Goal: Task Accomplishment & Management: Complete application form

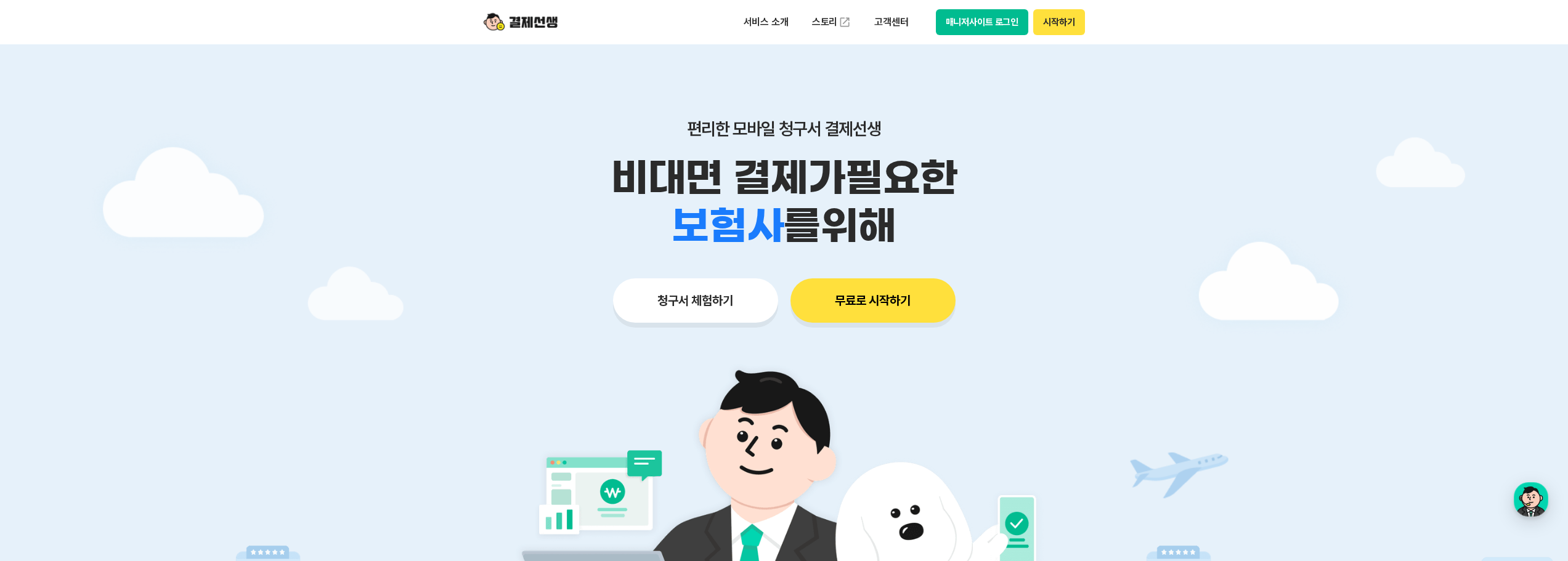
click at [596, 304] on button "청구서 체험하기" at bounding box center [695, 300] width 165 height 44
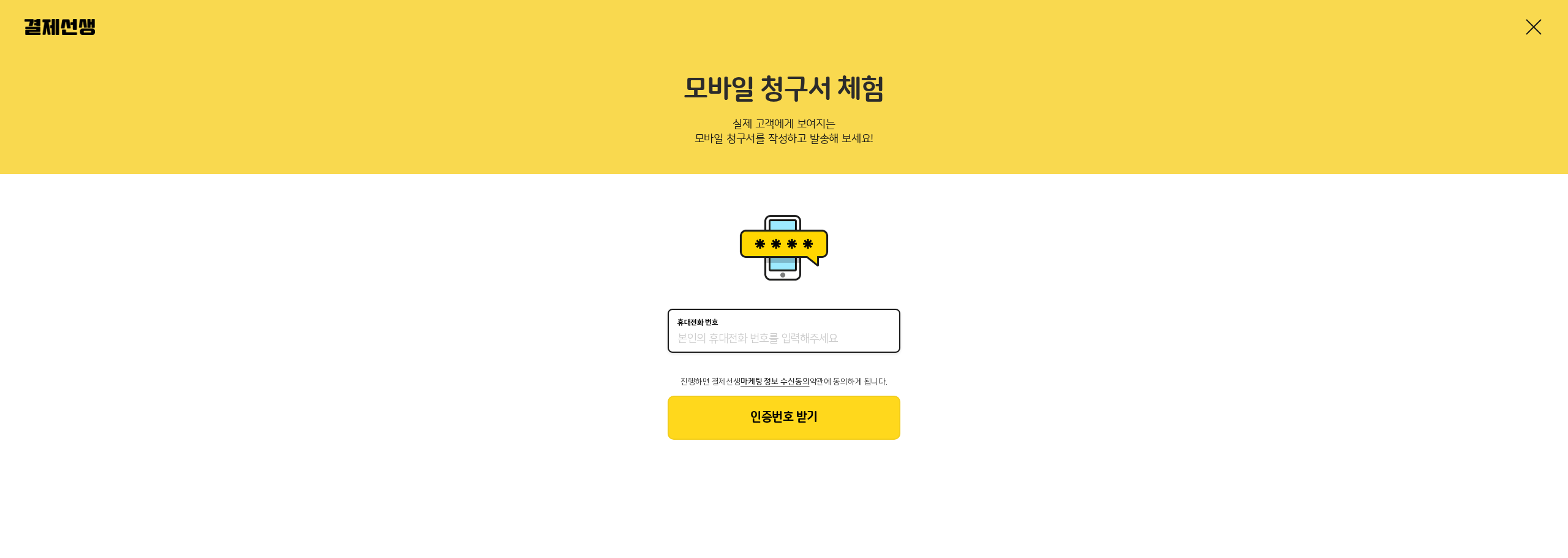
click at [769, 326] on div "휴대전화 번호" at bounding box center [784, 323] width 213 height 8
click at [769, 332] on input "휴대전화 번호" at bounding box center [784, 339] width 213 height 15
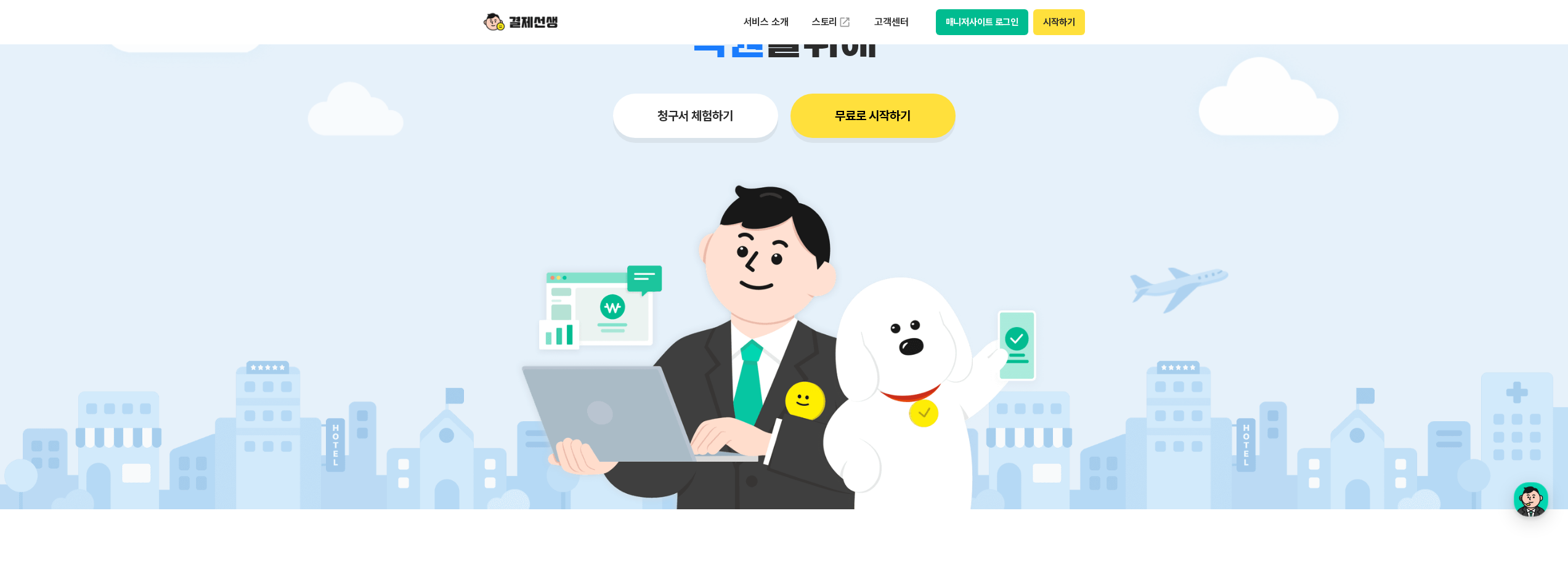
click at [703, 101] on button "청구서 체험하기" at bounding box center [695, 116] width 165 height 44
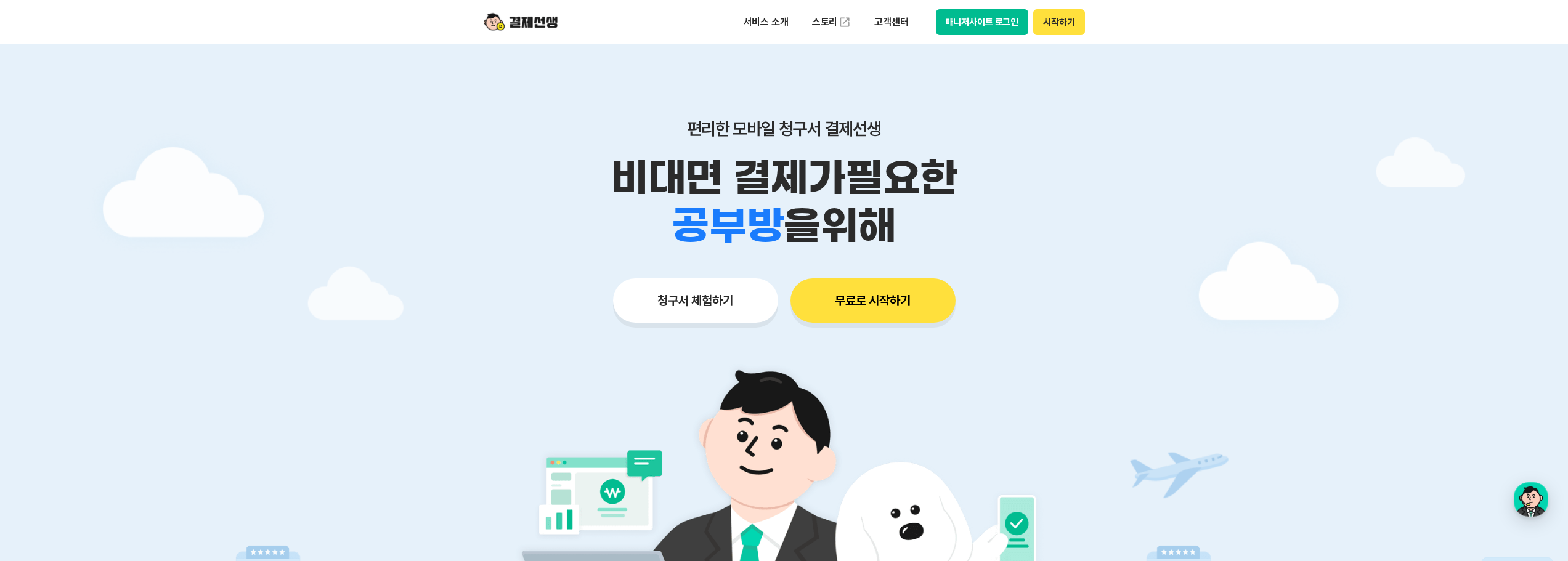
click at [710, 314] on button "청구서 체험하기" at bounding box center [695, 300] width 165 height 44
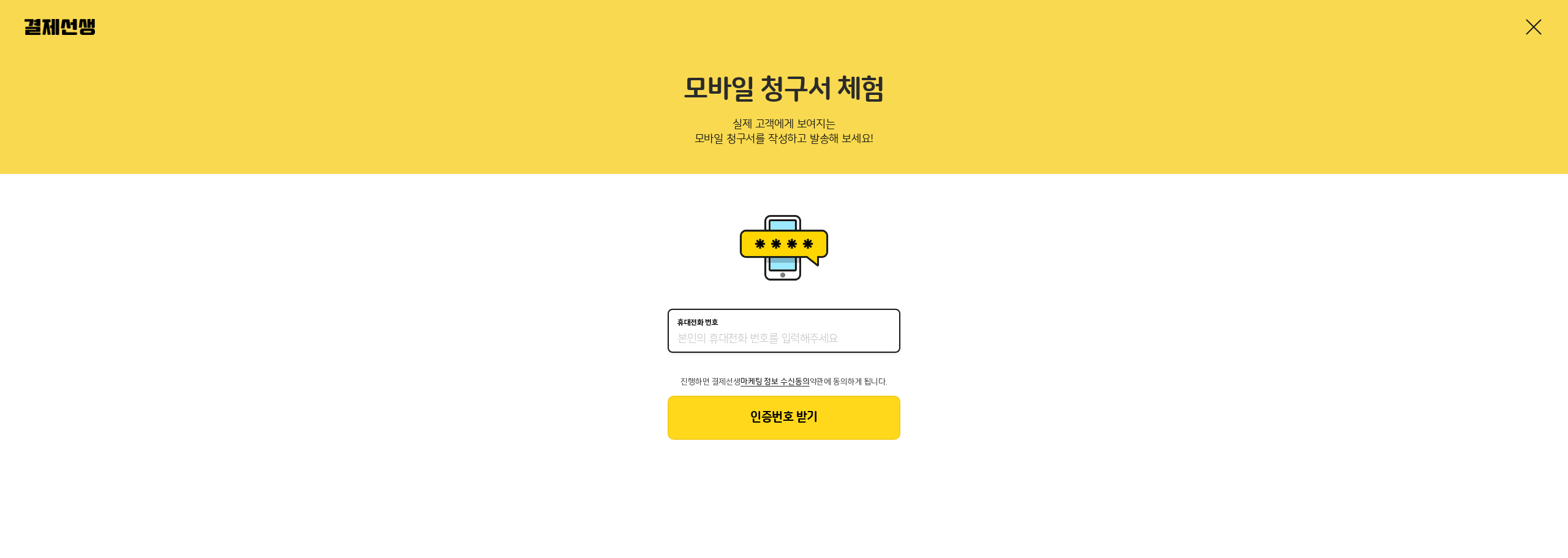
click at [783, 341] on input "휴대전화 번호" at bounding box center [784, 339] width 213 height 15
click at [772, 326] on div "휴대전화 번호" at bounding box center [784, 331] width 233 height 44
click at [700, 274] on div "휴대전화 번호 진행하면 결제선생 마케팅 정보 수신동의 약관에 동의하게 됩니다. 인증번호 받기" at bounding box center [784, 325] width 233 height 229
click at [767, 335] on input "휴대전화 번호" at bounding box center [784, 339] width 213 height 15
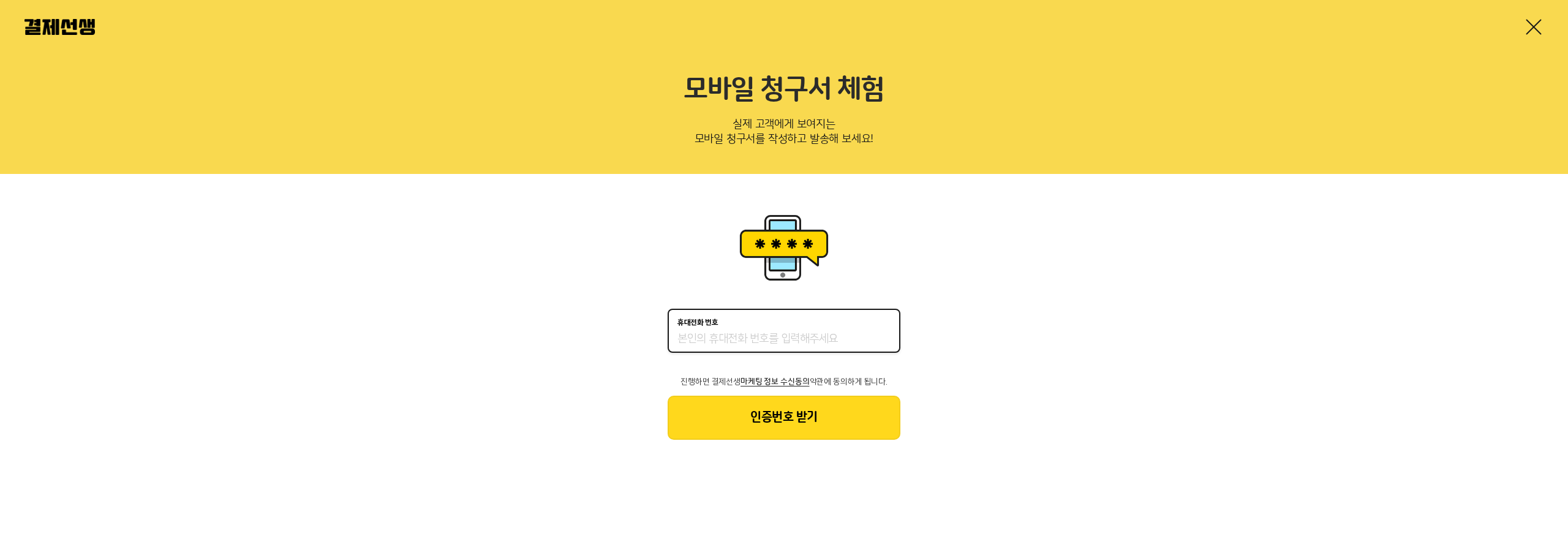
click at [700, 375] on div "휴대전화 번호 진행하면 결제선생 마케팅 정보 수신동의 약관에 동의하게 됩니다. 인증번호 받기" at bounding box center [784, 374] width 233 height 131
drag, startPoint x: 662, startPoint y: 373, endPoint x: 855, endPoint y: 374, distance: 193.0
click at [855, 374] on div "휴대전화 번호 진행하면 결제선생 마케팅 정보 수신동의 약관에 동의하게 됩니다. 인증번호 받기" at bounding box center [784, 326] width 1568 height 303
click at [740, 328] on div "휴대전화 번호" at bounding box center [784, 331] width 233 height 44
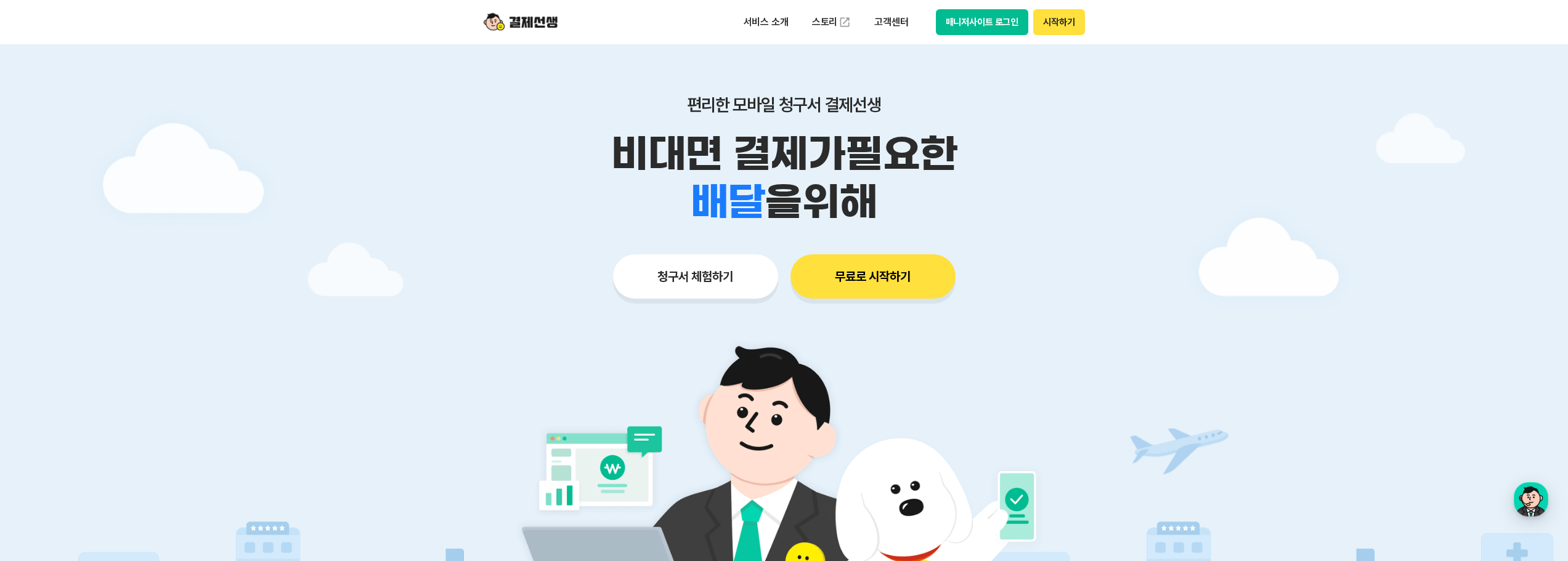
scroll to position [123, 0]
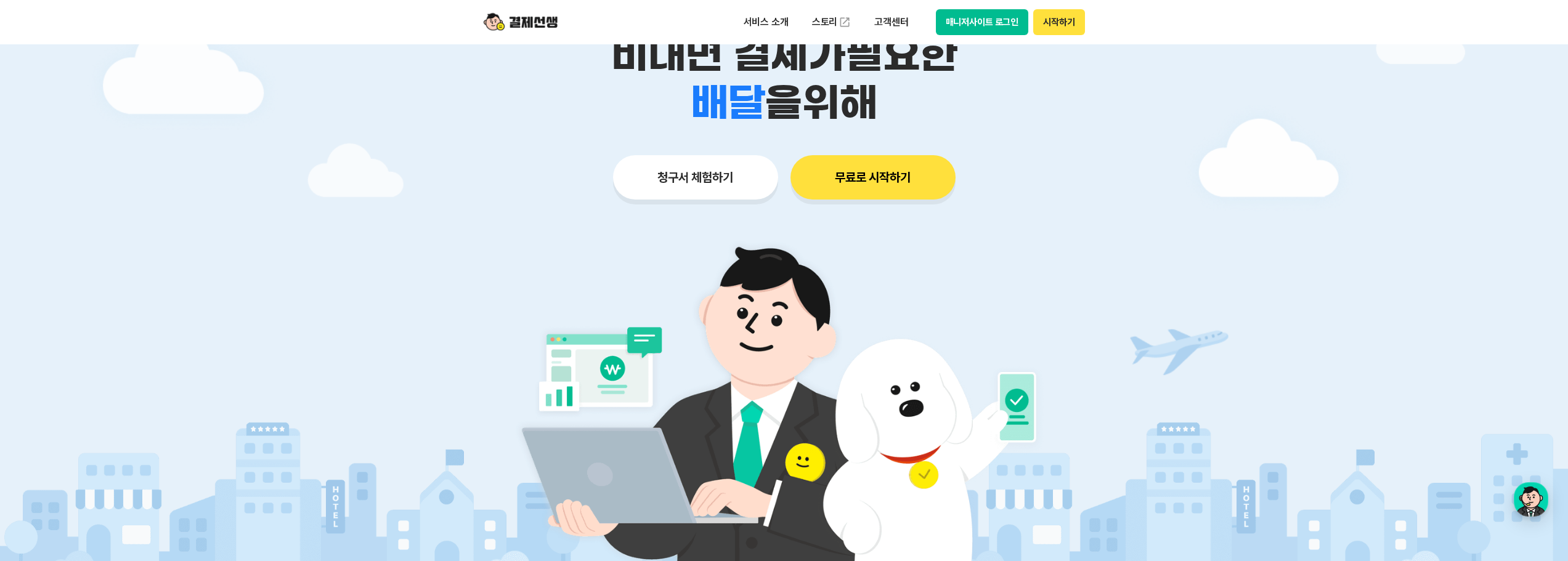
click at [682, 177] on button "청구서 체험하기" at bounding box center [695, 177] width 165 height 44
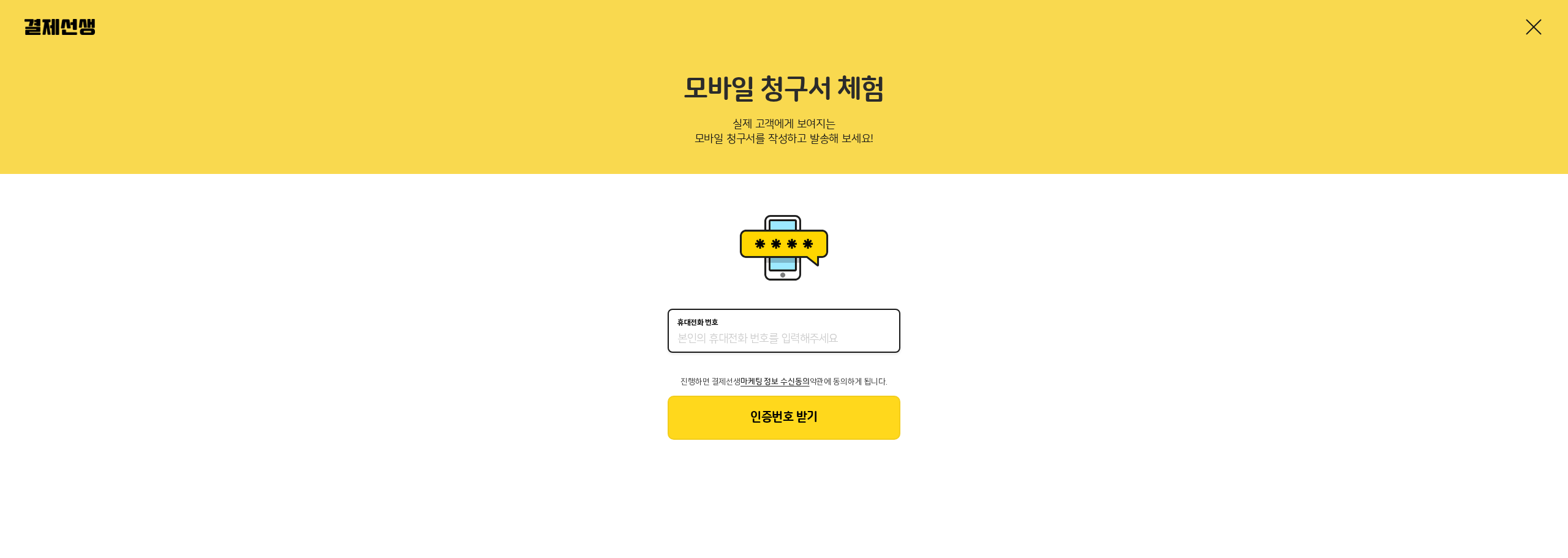
click at [748, 340] on input "휴대전화 번호" at bounding box center [784, 339] width 213 height 15
click at [747, 332] on input "휴대전화 번호" at bounding box center [784, 339] width 213 height 15
click at [548, 346] on div "휴대전화 번호 진행하면 결제선생 마케팅 정보 수신동의 약관에 동의하게 됩니다. 인증번호 받기" at bounding box center [784, 326] width 1568 height 303
click at [741, 342] on input "휴대전화 번호" at bounding box center [784, 339] width 213 height 15
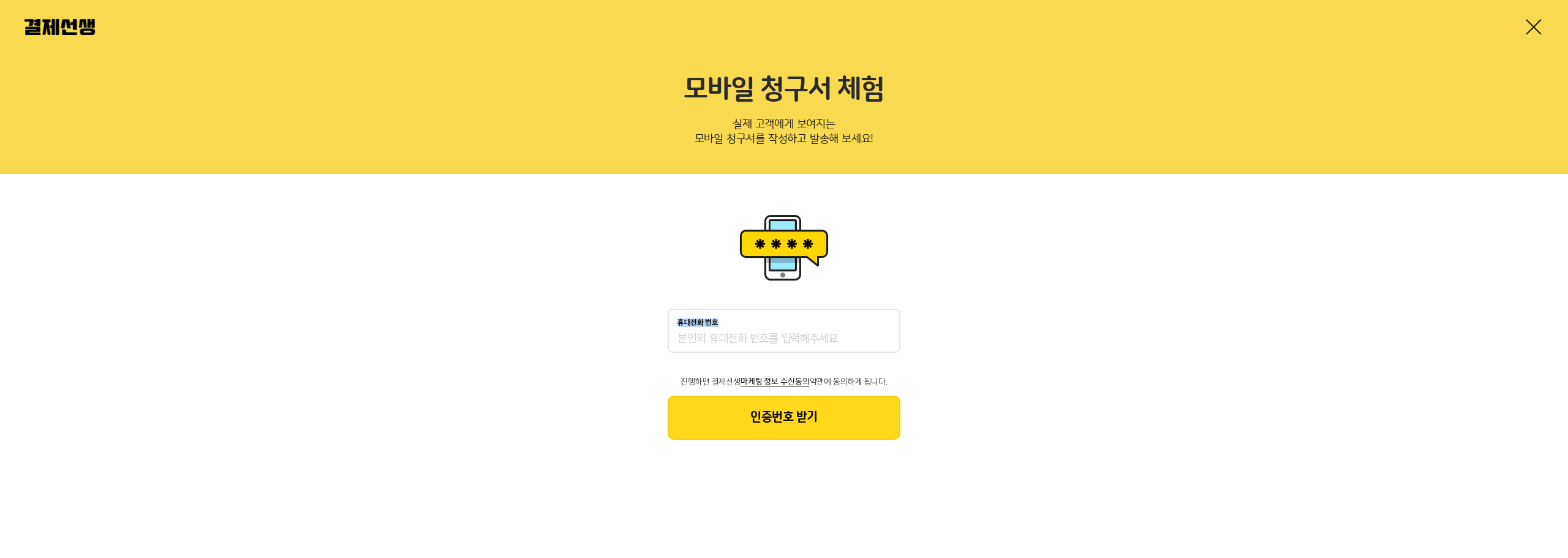
click at [727, 327] on div "휴대전화 번호" at bounding box center [784, 331] width 233 height 44
click at [716, 330] on div "휴대전화 번호" at bounding box center [784, 331] width 233 height 44
